Goal: Task Accomplishment & Management: Manage account settings

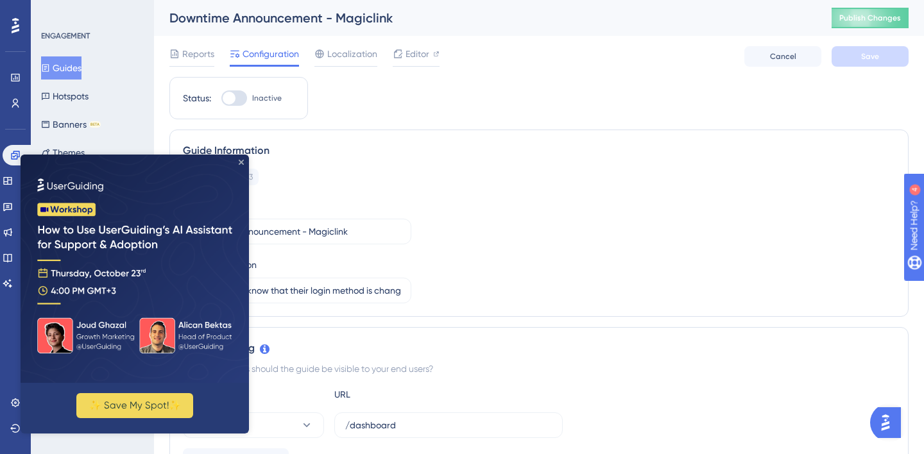
click at [241, 161] on icon "Close Preview" at bounding box center [241, 162] width 5 height 5
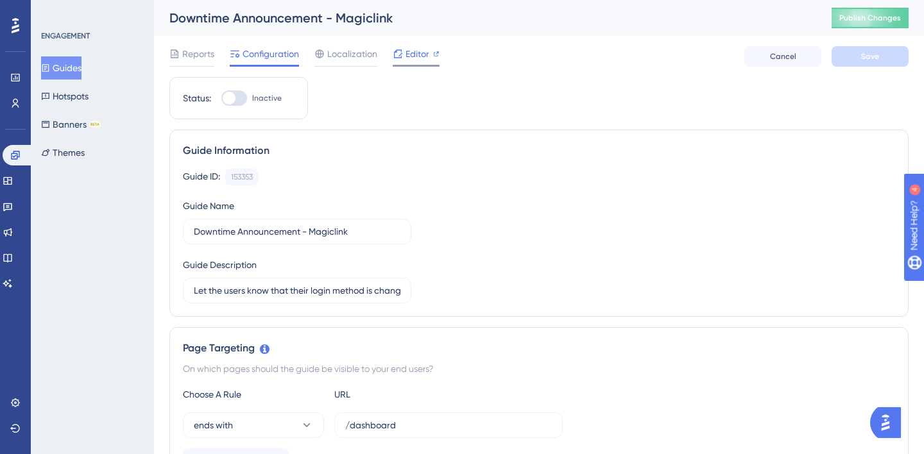
click at [404, 59] on div "Editor" at bounding box center [416, 53] width 47 height 15
click at [418, 53] on span "Editor" at bounding box center [417, 53] width 24 height 15
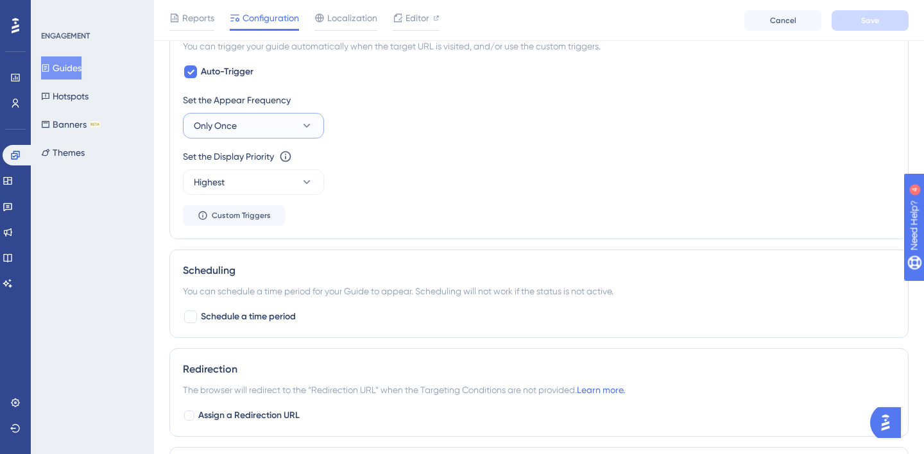
click at [305, 122] on icon at bounding box center [306, 125] width 13 height 13
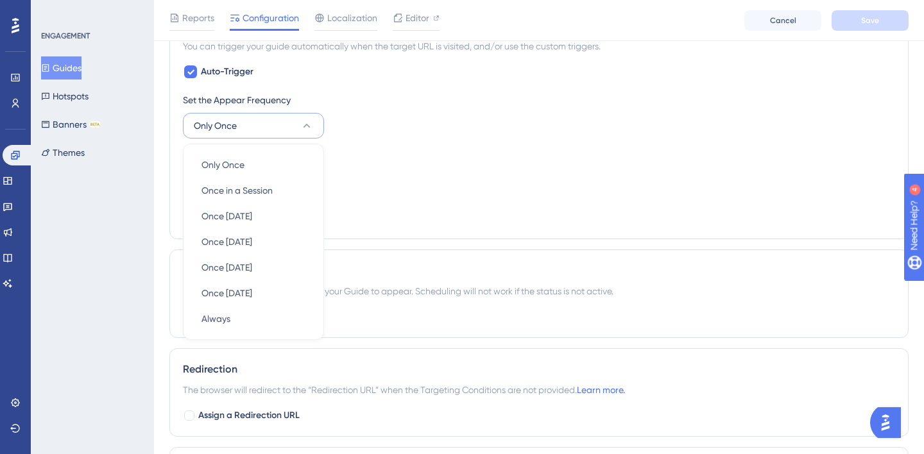
scroll to position [617, 0]
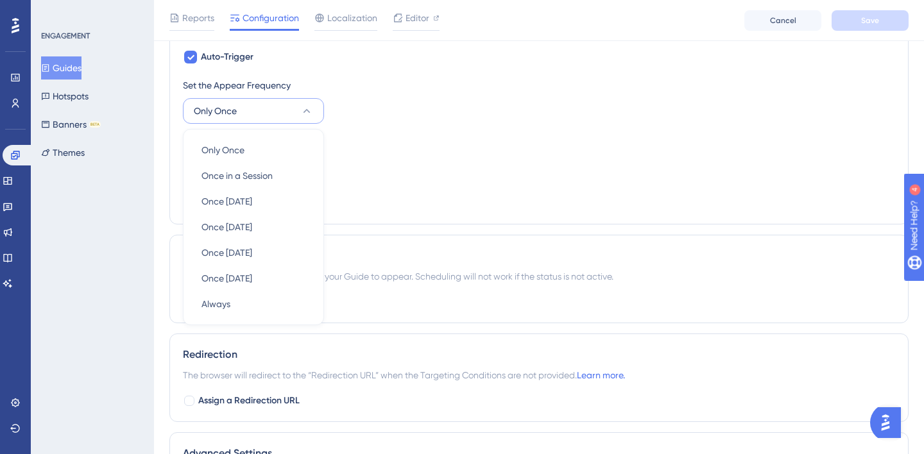
click at [421, 135] on div "Set the Display Priority This option will set the display priority between auto…" at bounding box center [539, 141] width 712 height 15
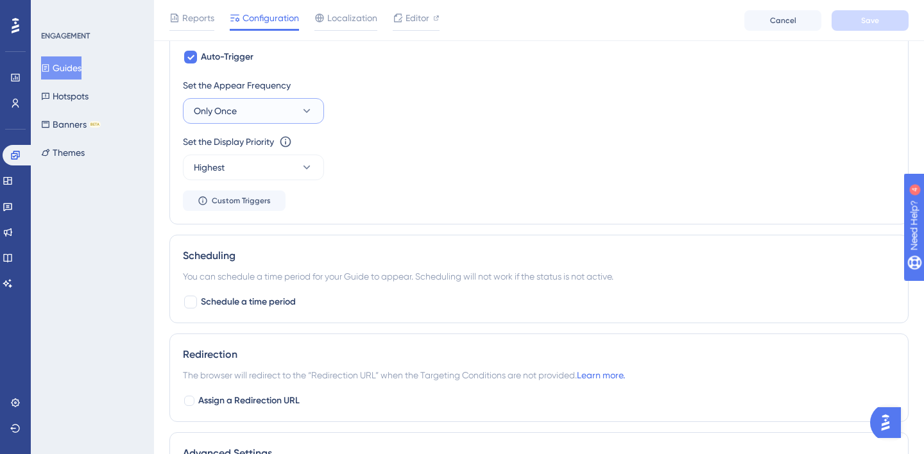
click at [300, 113] on icon at bounding box center [306, 111] width 13 height 13
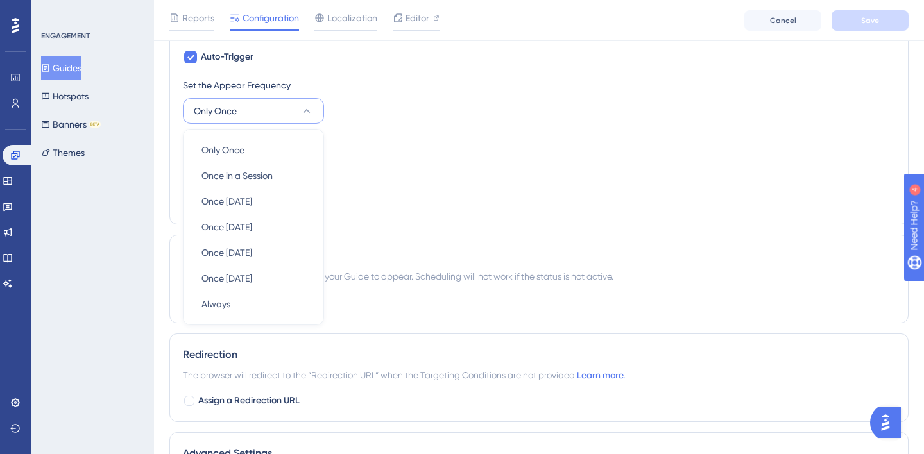
click at [401, 158] on div "Set the Display Priority This option will set the display priority between auto…" at bounding box center [539, 157] width 712 height 46
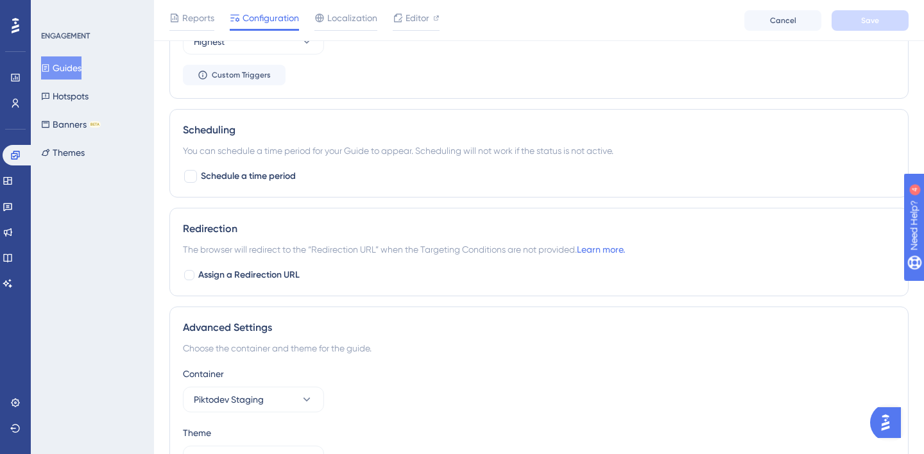
scroll to position [744, 0]
click at [191, 176] on div at bounding box center [190, 175] width 13 height 13
checkbox input "true"
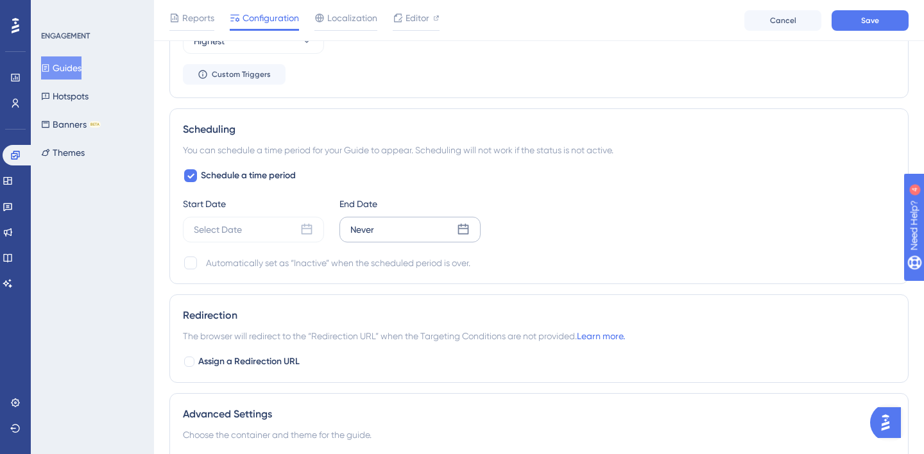
click at [382, 235] on div "Never" at bounding box center [409, 230] width 141 height 26
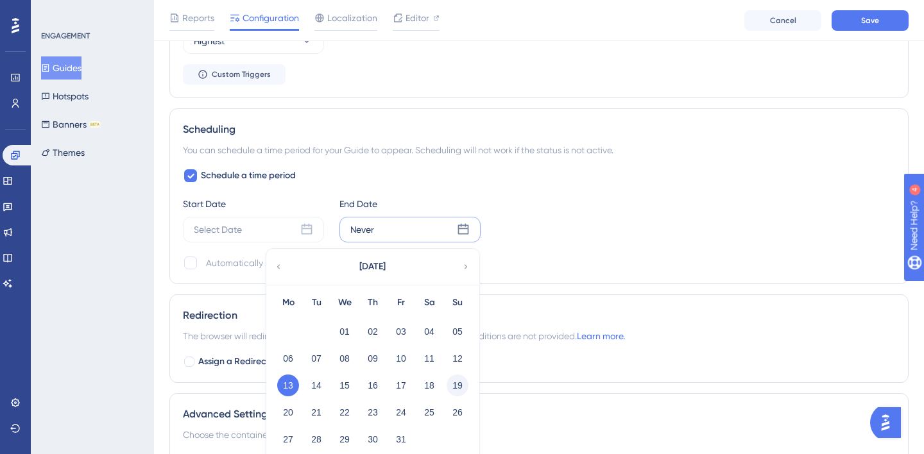
click at [454, 387] on button "19" at bounding box center [458, 386] width 22 height 22
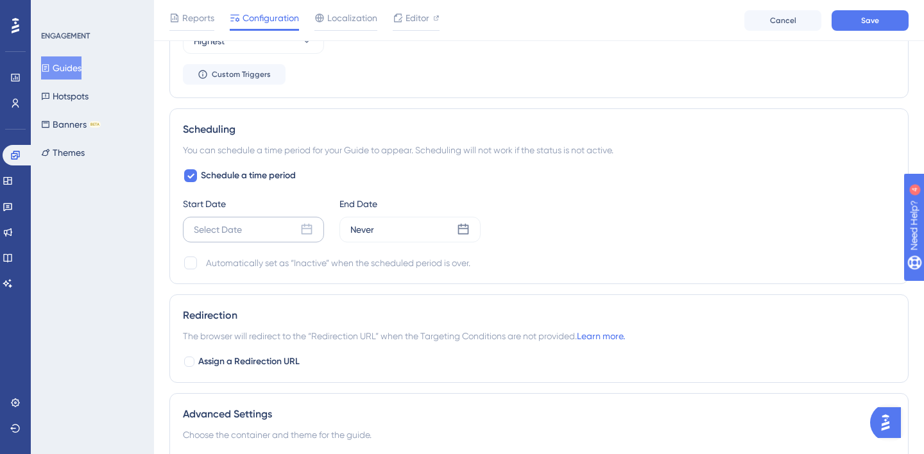
click at [263, 227] on div "Select Date" at bounding box center [253, 230] width 141 height 26
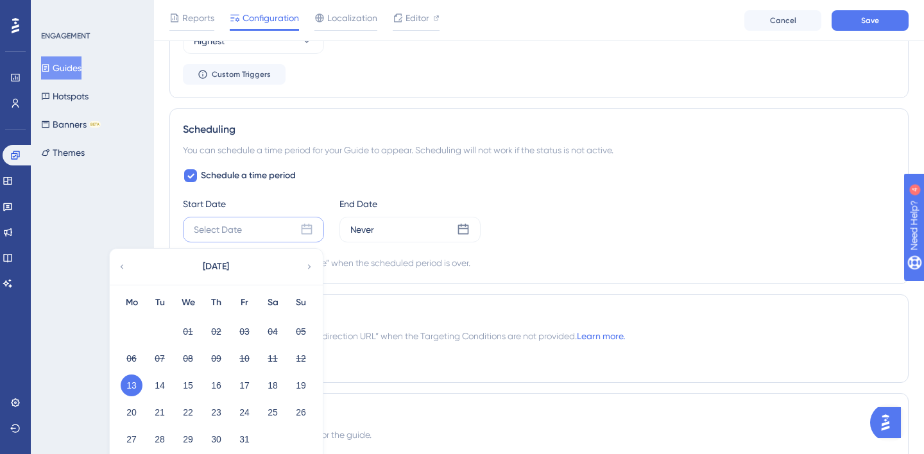
click at [130, 384] on button "13" at bounding box center [132, 386] width 22 height 22
click at [362, 308] on div "Redirection" at bounding box center [539, 315] width 712 height 15
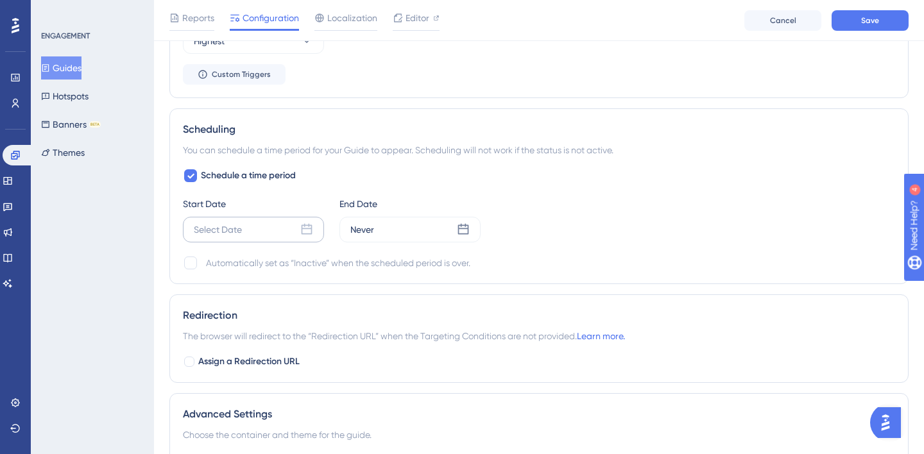
click at [259, 226] on div "Select Date" at bounding box center [253, 230] width 141 height 26
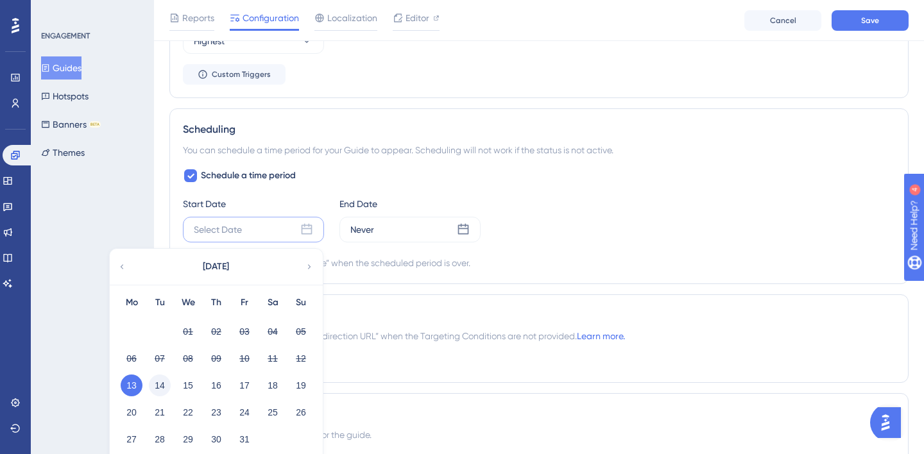
click at [157, 386] on button "14" at bounding box center [160, 386] width 22 height 22
click at [133, 383] on button "13" at bounding box center [132, 386] width 22 height 22
click at [304, 233] on icon at bounding box center [306, 229] width 13 height 13
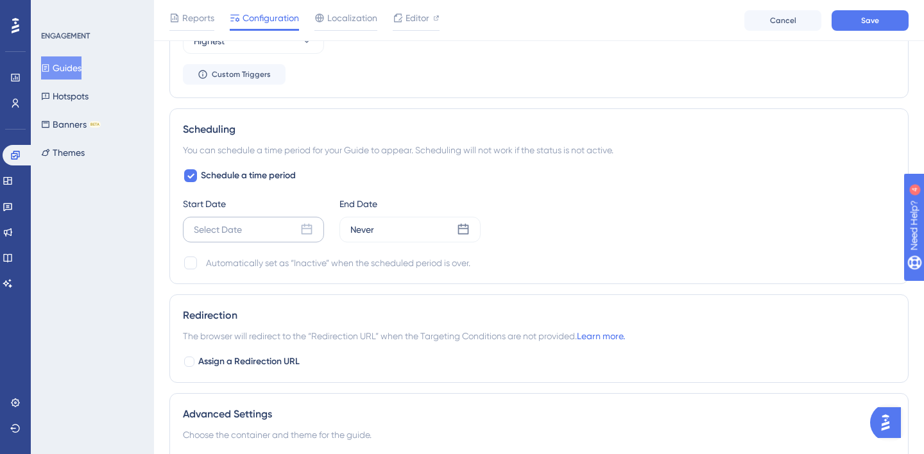
click at [305, 232] on icon at bounding box center [306, 229] width 13 height 13
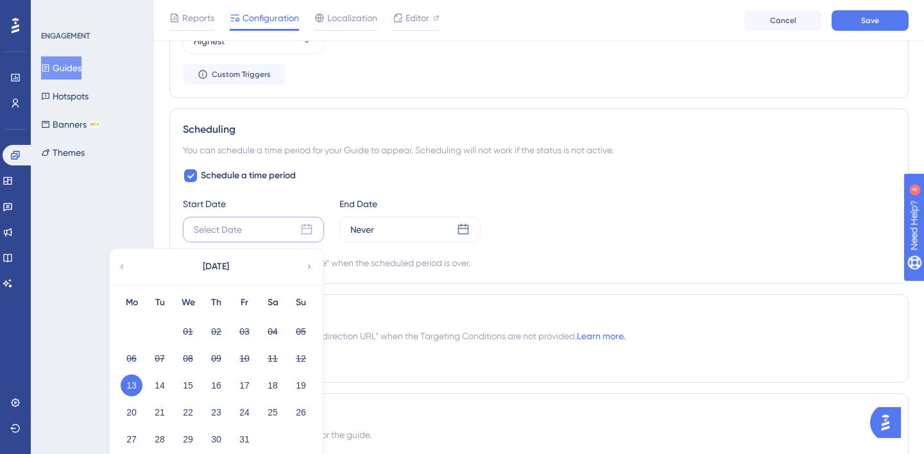
click at [526, 197] on div "Start Date Select Date [DATE] Mo Tu We Th Fr Sa Su 01 02 03 04 05 06 07 08 09 1…" at bounding box center [539, 219] width 712 height 46
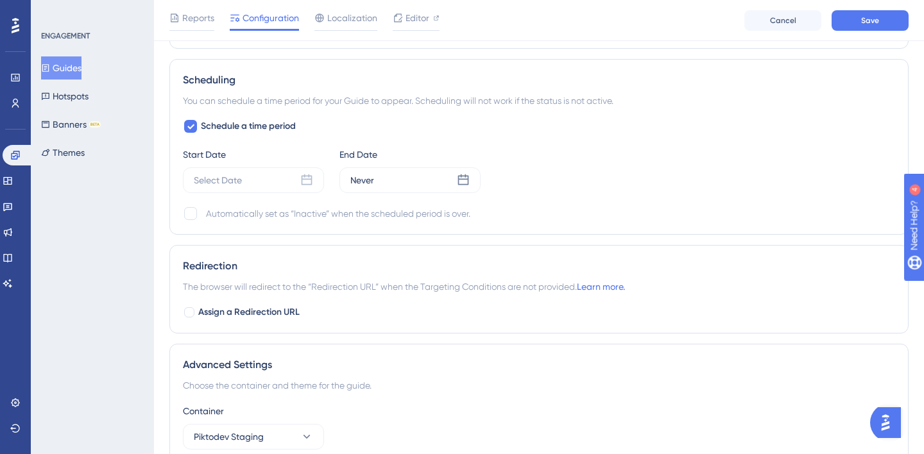
scroll to position [912, 0]
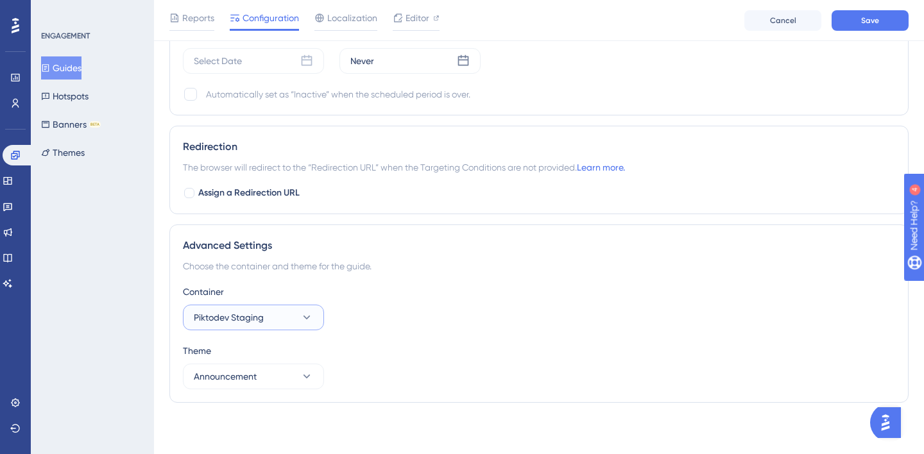
click at [291, 318] on button "Piktodev Staging" at bounding box center [253, 318] width 141 height 26
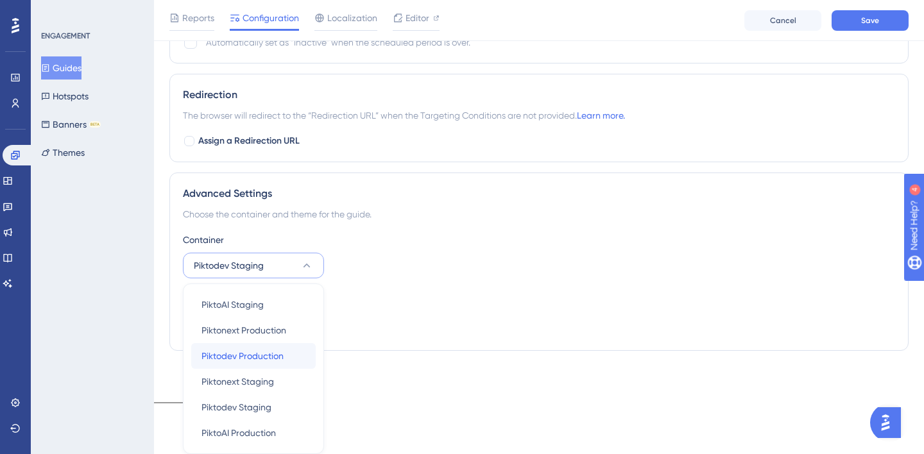
click at [272, 353] on span "Piktodev Production" at bounding box center [242, 355] width 82 height 15
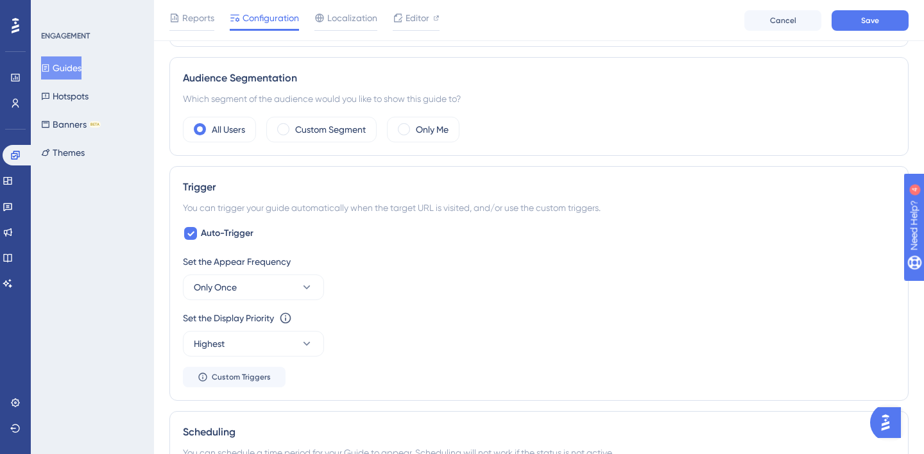
scroll to position [450, 0]
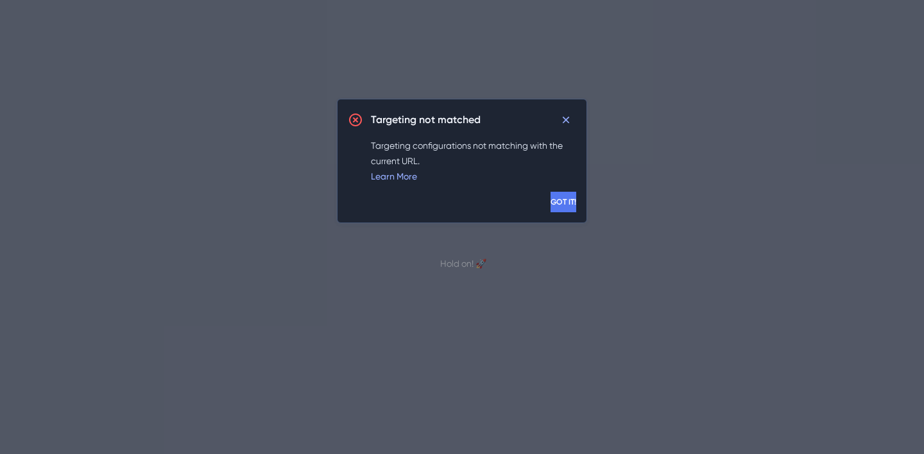
click at [550, 203] on span "GOT IT!" at bounding box center [563, 202] width 26 height 10
